Goal: Task Accomplishment & Management: Manage account settings

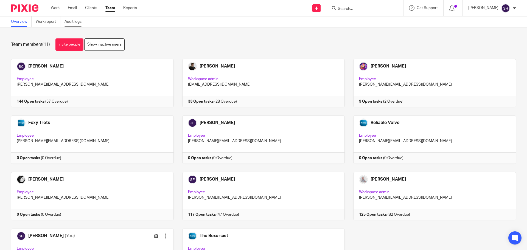
click at [76, 24] on link "Audit logs" at bounding box center [74, 21] width 21 height 11
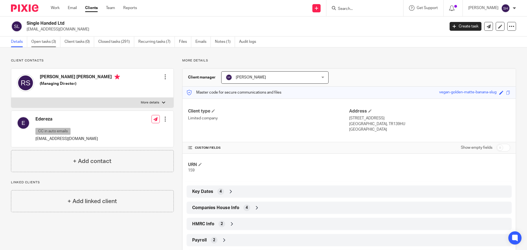
click at [43, 42] on link "Open tasks (3)" at bounding box center [45, 41] width 29 height 11
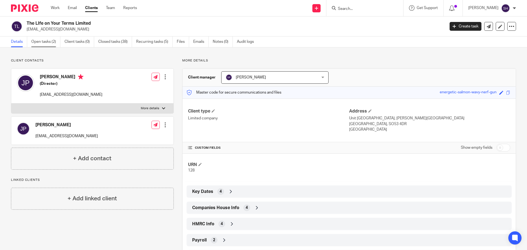
click at [51, 41] on link "Open tasks (2)" at bounding box center [45, 41] width 29 height 11
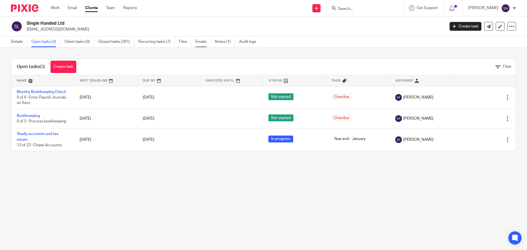
click at [203, 43] on link "Emails" at bounding box center [202, 41] width 15 height 11
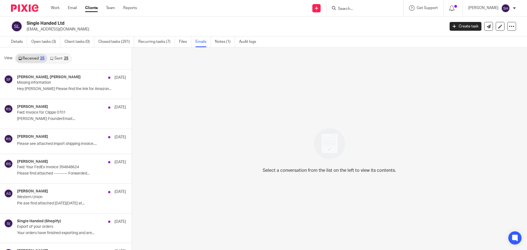
click at [61, 56] on link "Sent 25" at bounding box center [59, 58] width 24 height 9
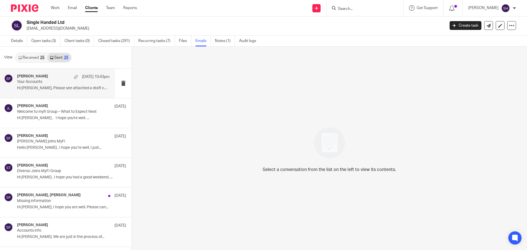
click at [54, 94] on div "Sarah Fox 19 Aug 10:43pm Your Accounts Hi Robert, Please see attached a draft c…" at bounding box center [57, 83] width 115 height 29
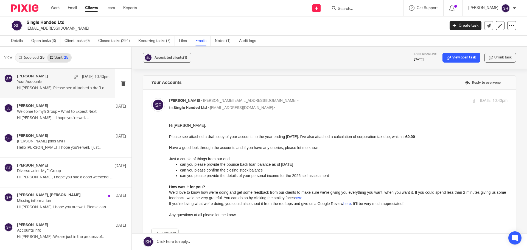
scroll to position [0, 0]
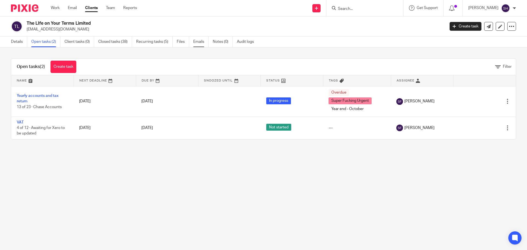
click at [205, 40] on link "Emails" at bounding box center [200, 41] width 15 height 11
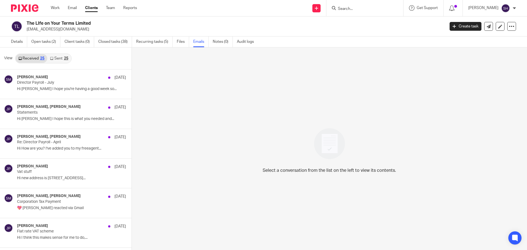
click at [68, 59] on div "25" at bounding box center [66, 58] width 4 height 4
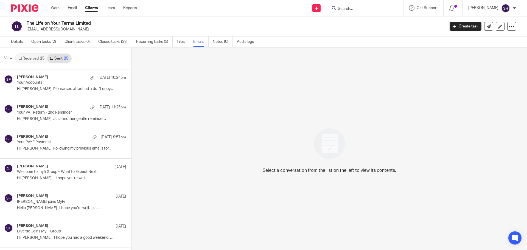
scroll to position [1, 0]
